Goal: Task Accomplishment & Management: Use online tool/utility

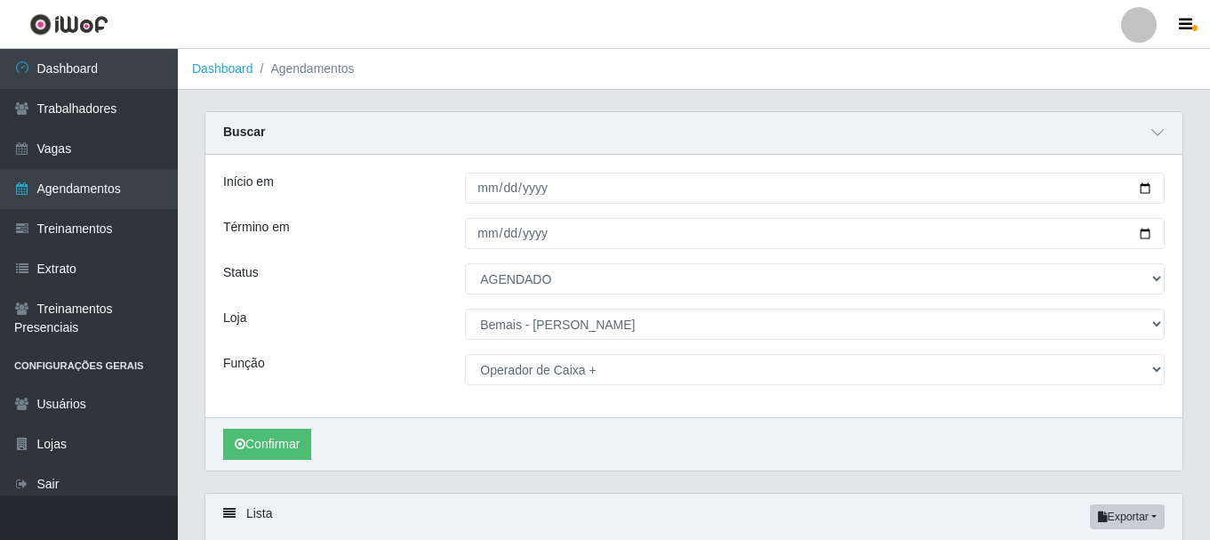
select select "AGENDADO"
select select "230"
select select "72"
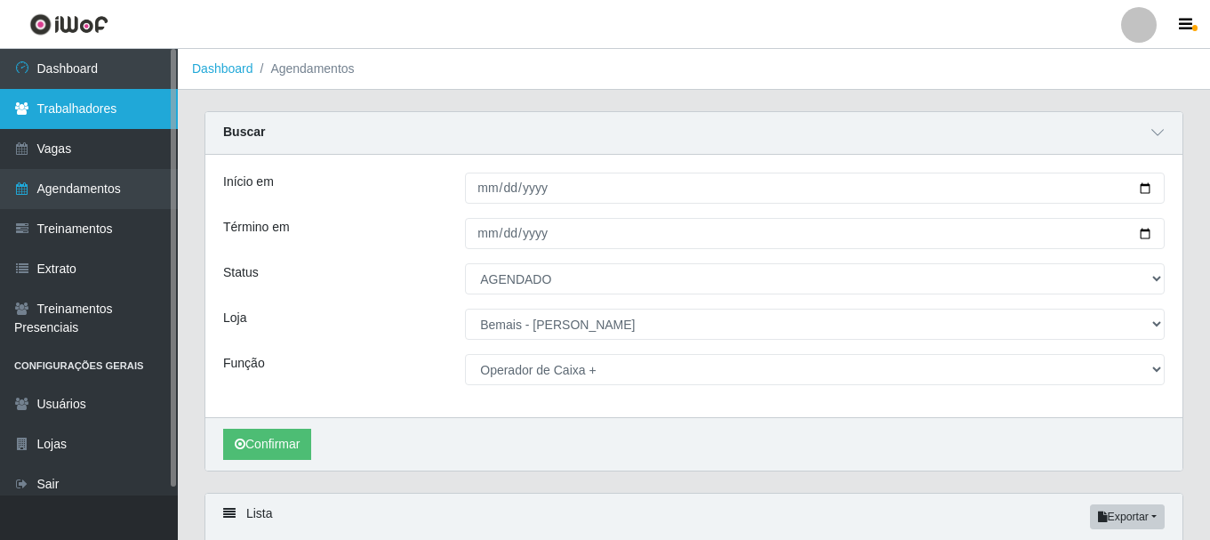
click at [57, 122] on link "Trabalhadores" at bounding box center [89, 109] width 178 height 40
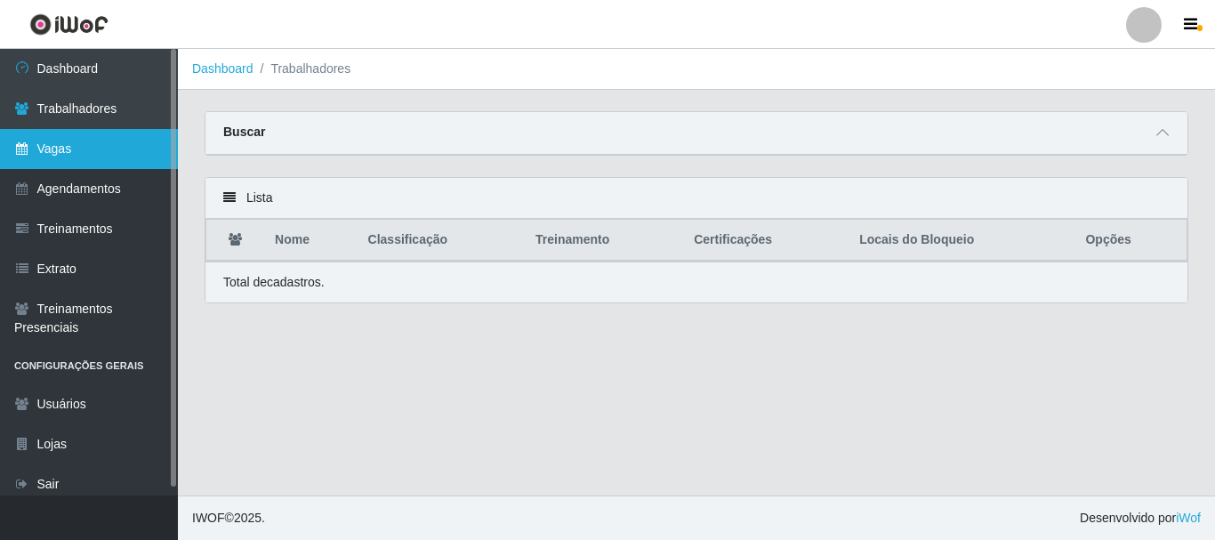
click at [61, 145] on link "Vagas" at bounding box center [89, 149] width 178 height 40
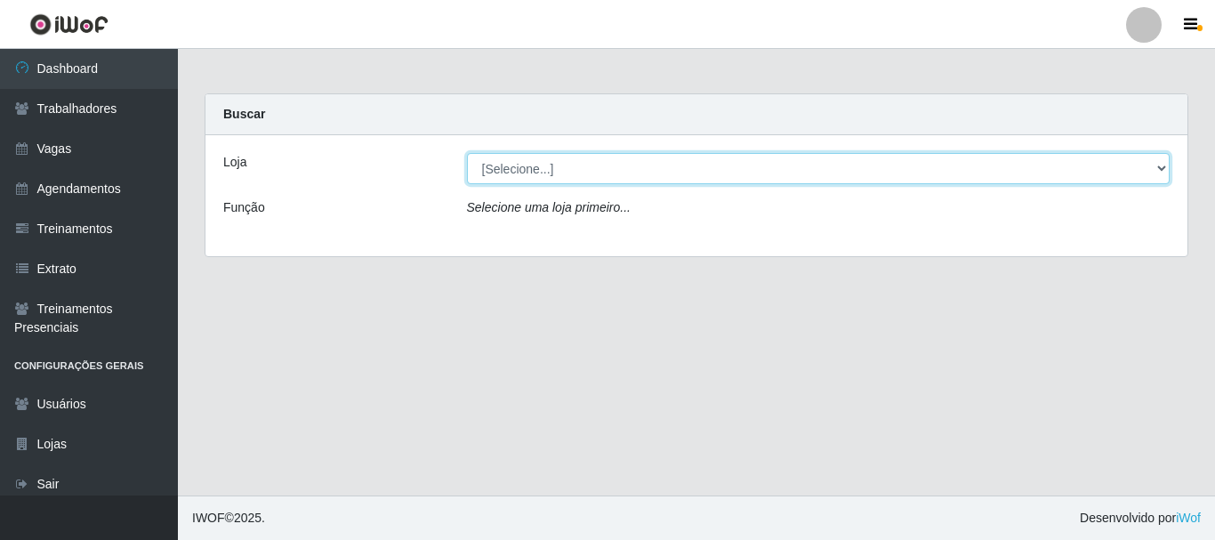
click at [1157, 166] on select "[Selecione...] [PERSON_NAME]" at bounding box center [818, 168] width 703 height 31
select select "230"
click at [467, 153] on select "[Selecione...] [PERSON_NAME]" at bounding box center [818, 168] width 703 height 31
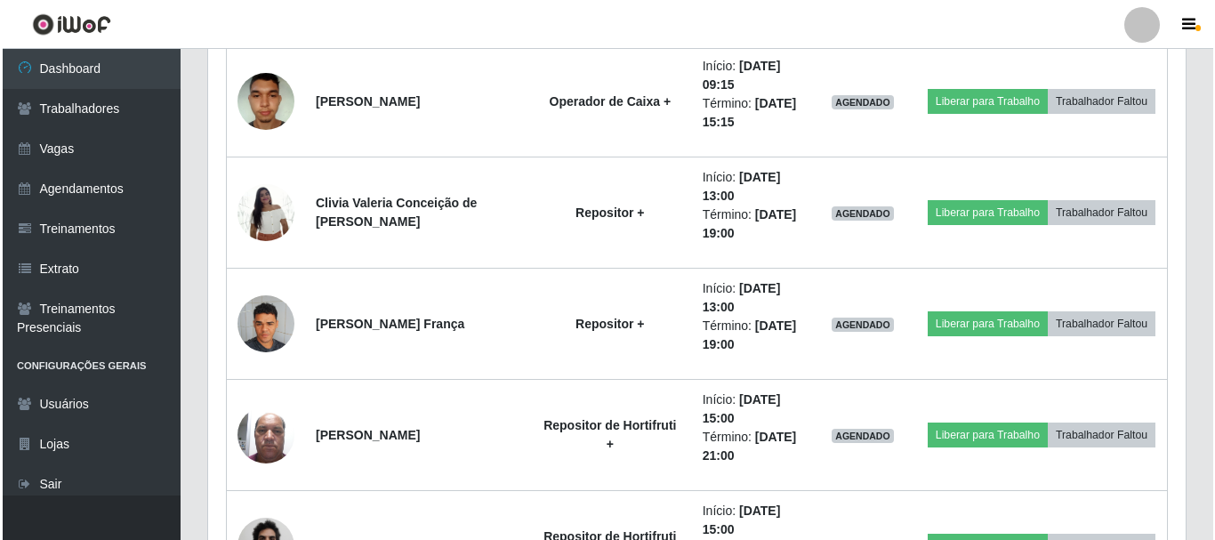
scroll to position [1423, 0]
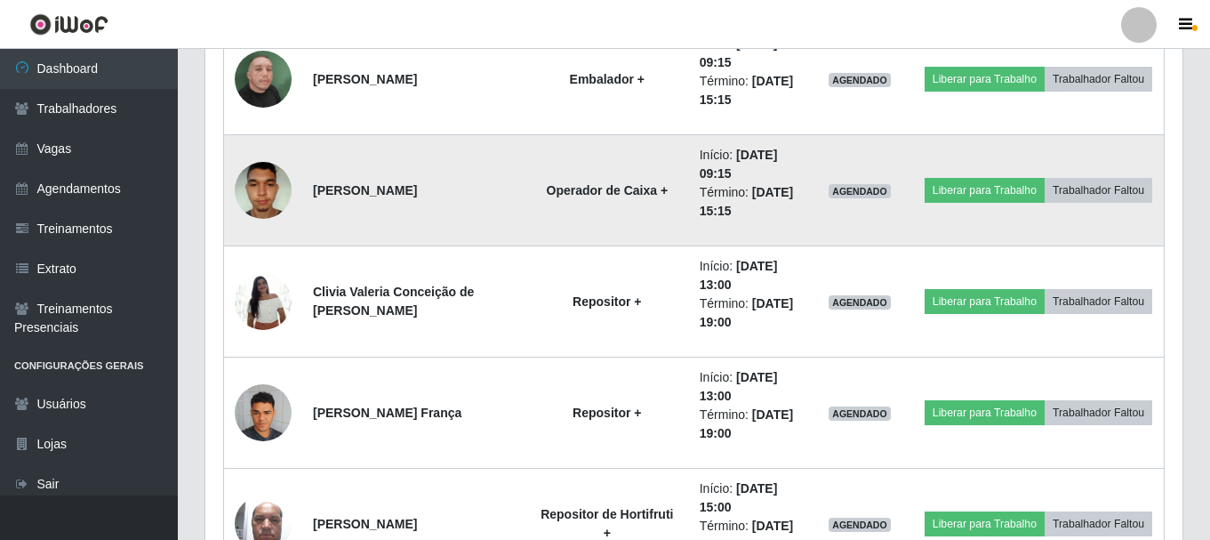
click at [265, 187] on img at bounding box center [263, 190] width 57 height 76
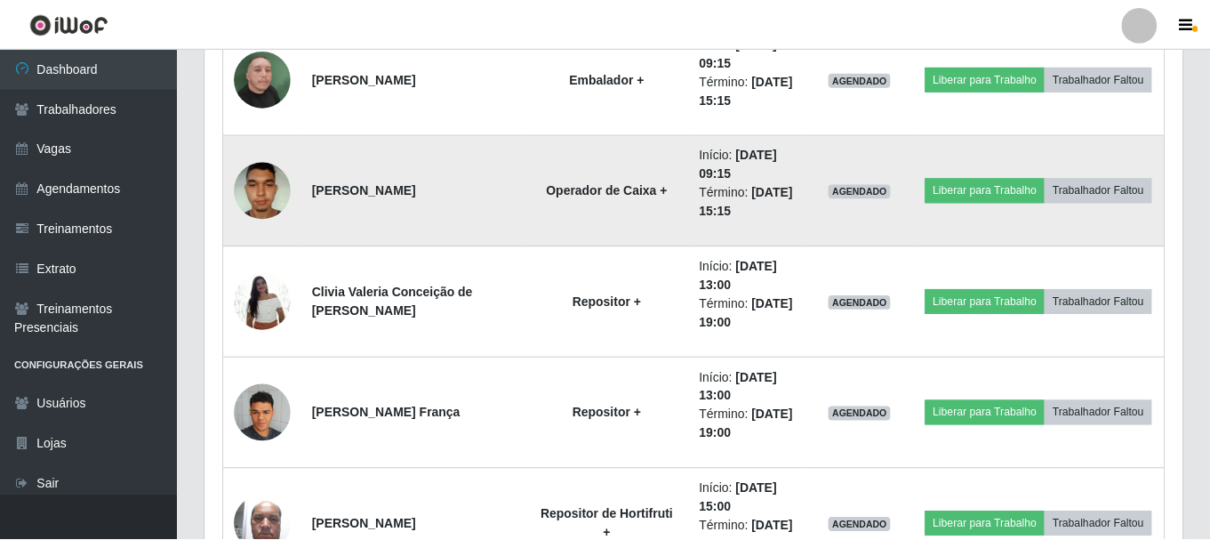
scroll to position [369, 968]
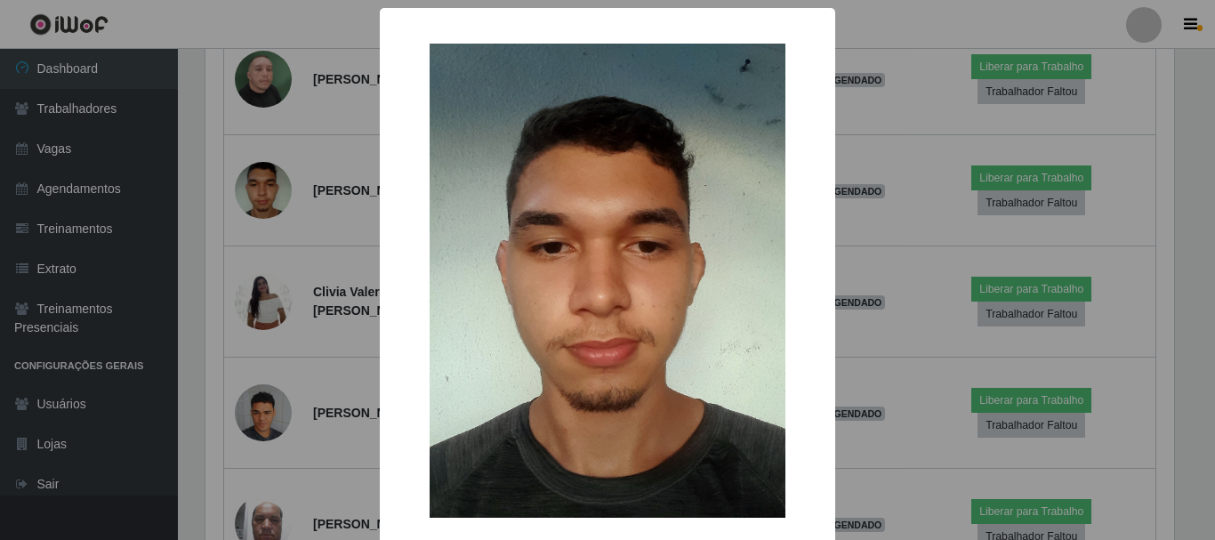
click at [289, 273] on div "× OK Cancel" at bounding box center [607, 270] width 1215 height 540
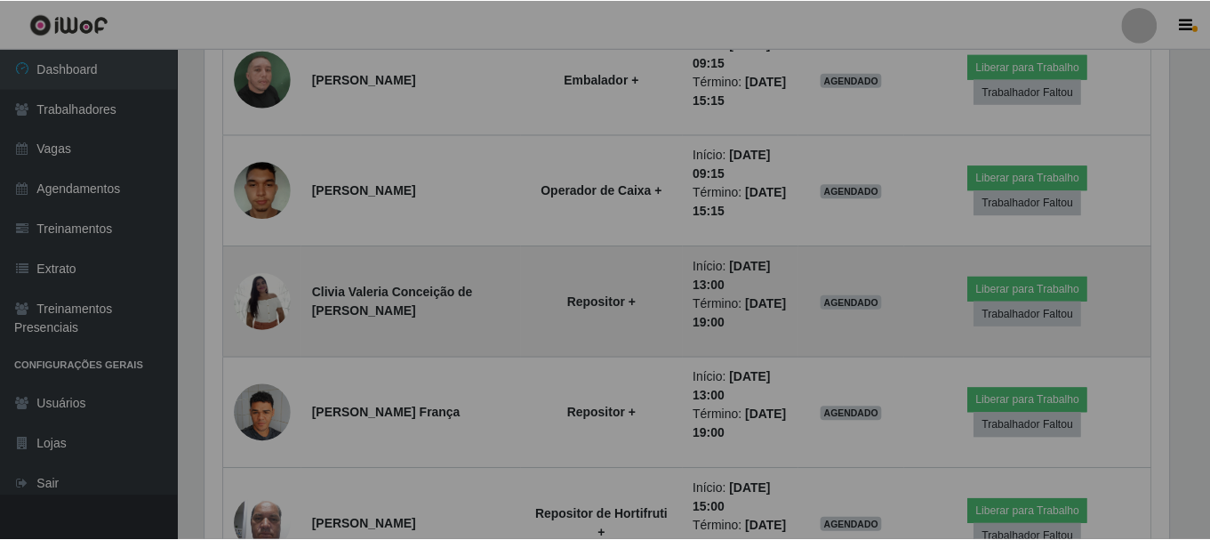
scroll to position [369, 977]
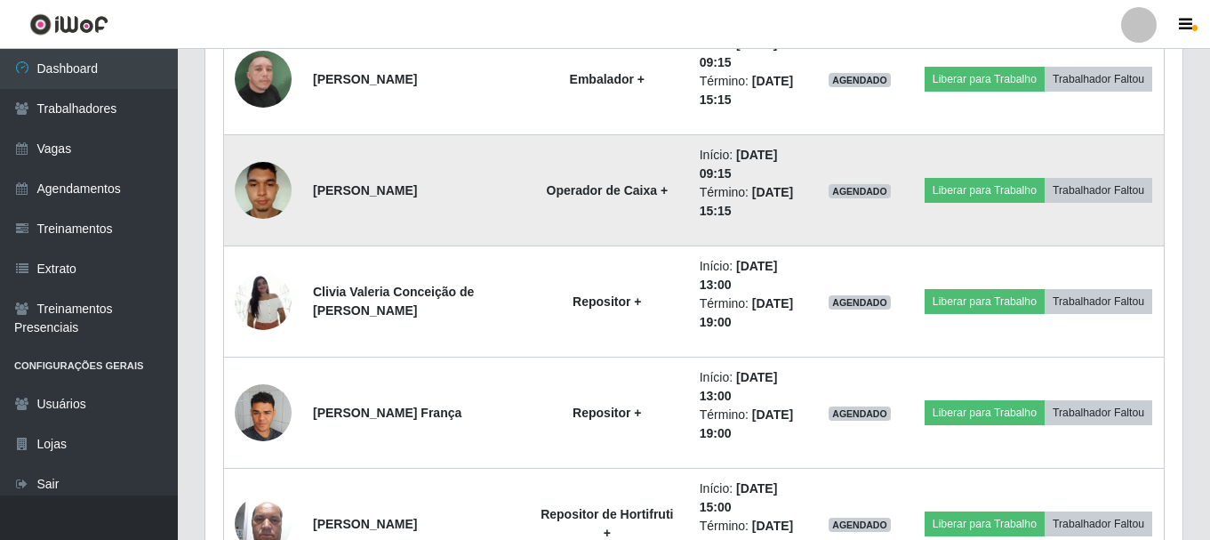
click at [273, 184] on img at bounding box center [263, 190] width 57 height 76
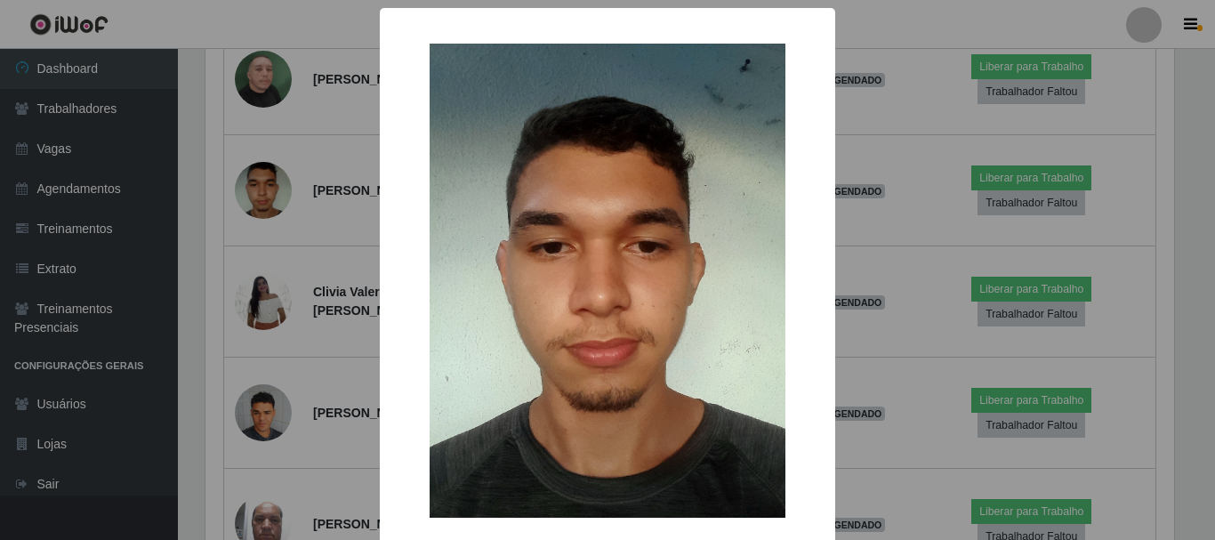
click at [291, 242] on div "× OK Cancel" at bounding box center [607, 270] width 1215 height 540
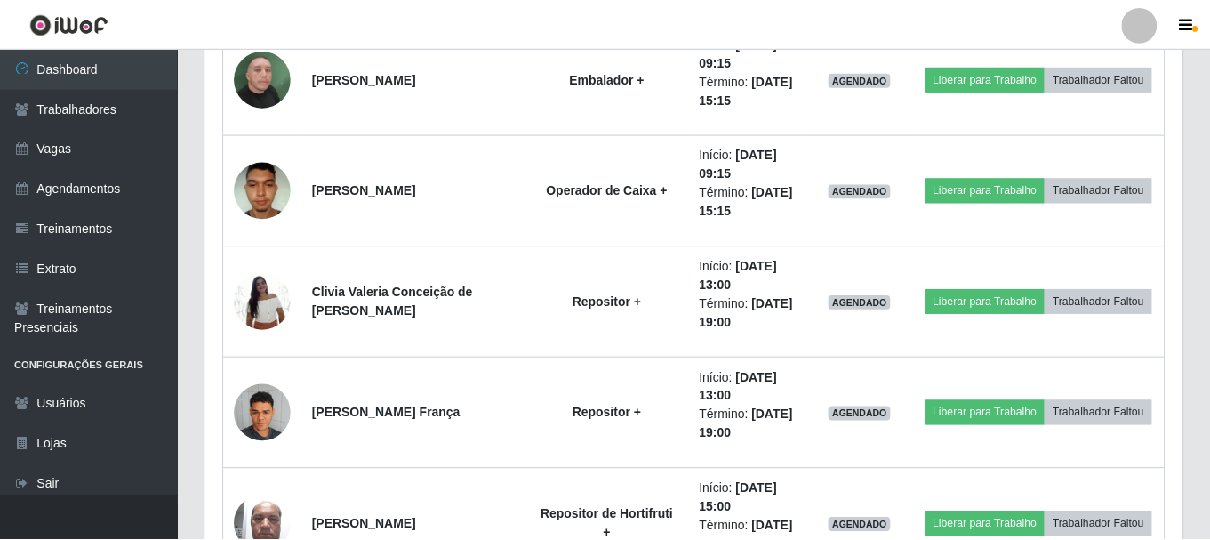
scroll to position [369, 977]
